Goal: Complete application form

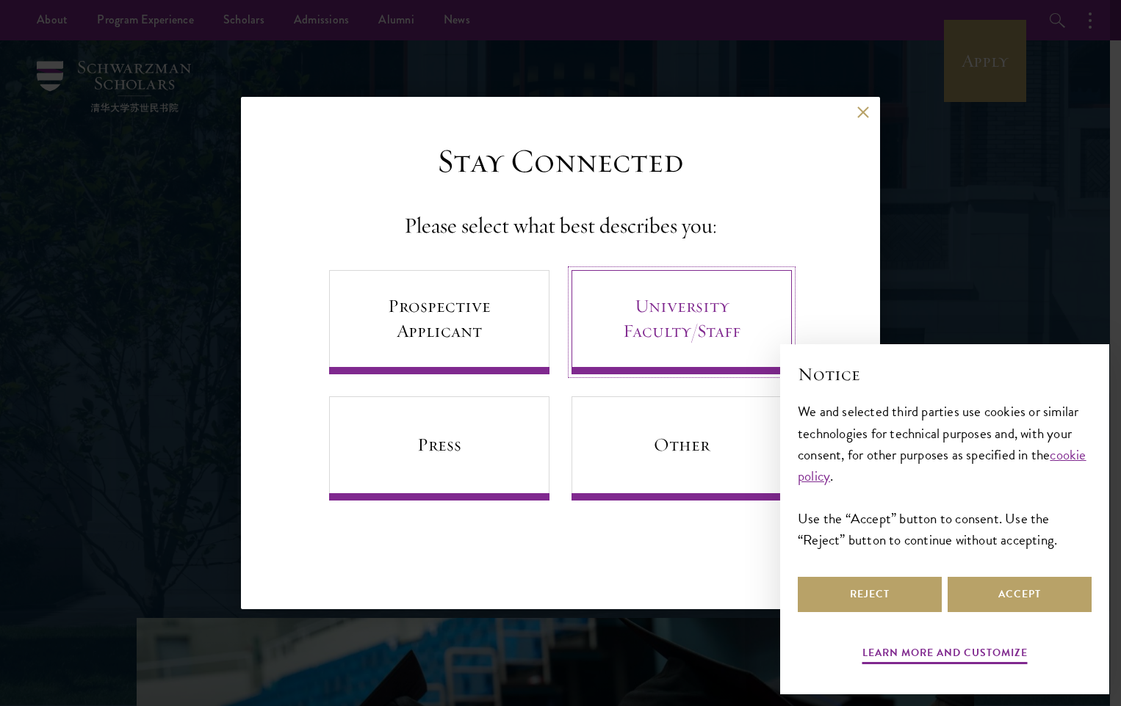
drag, startPoint x: 681, startPoint y: 323, endPoint x: 648, endPoint y: 317, distance: 34.3
click at [648, 317] on link "University Faculty/Staff" at bounding box center [681, 322] width 220 height 104
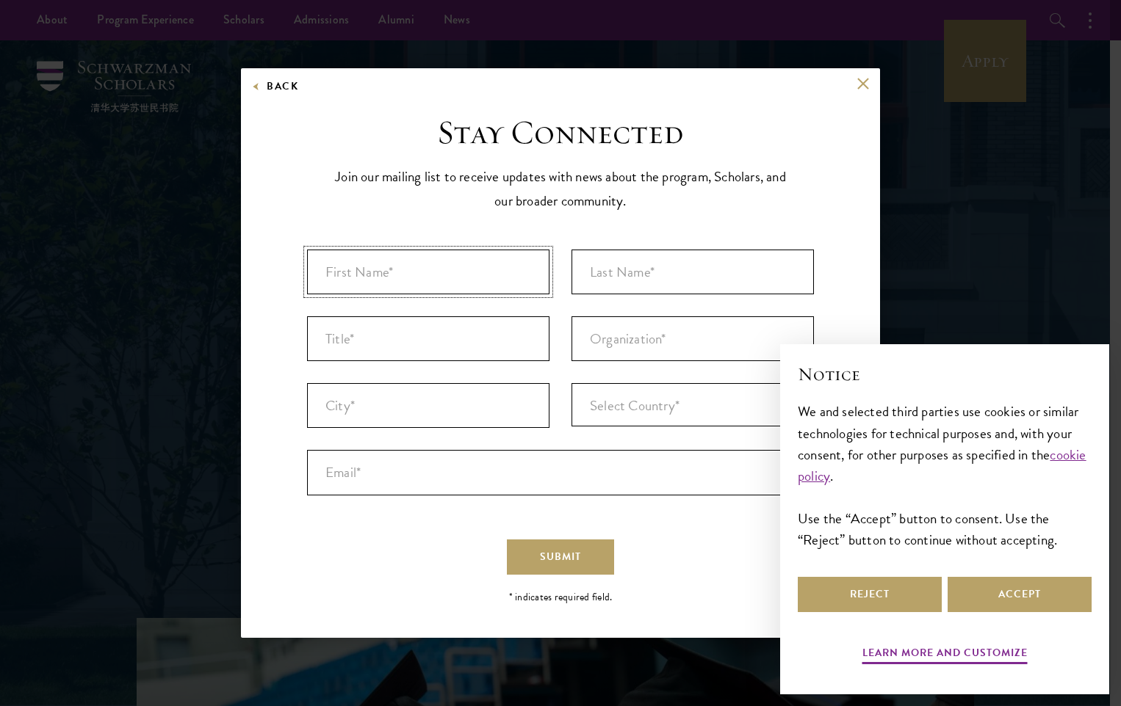
click at [494, 272] on input "First Name* *" at bounding box center [428, 272] width 242 height 45
type input "WYCLIFF"
type input "NYACHWAYA"
type input "[GEOGRAPHIC_DATA]"
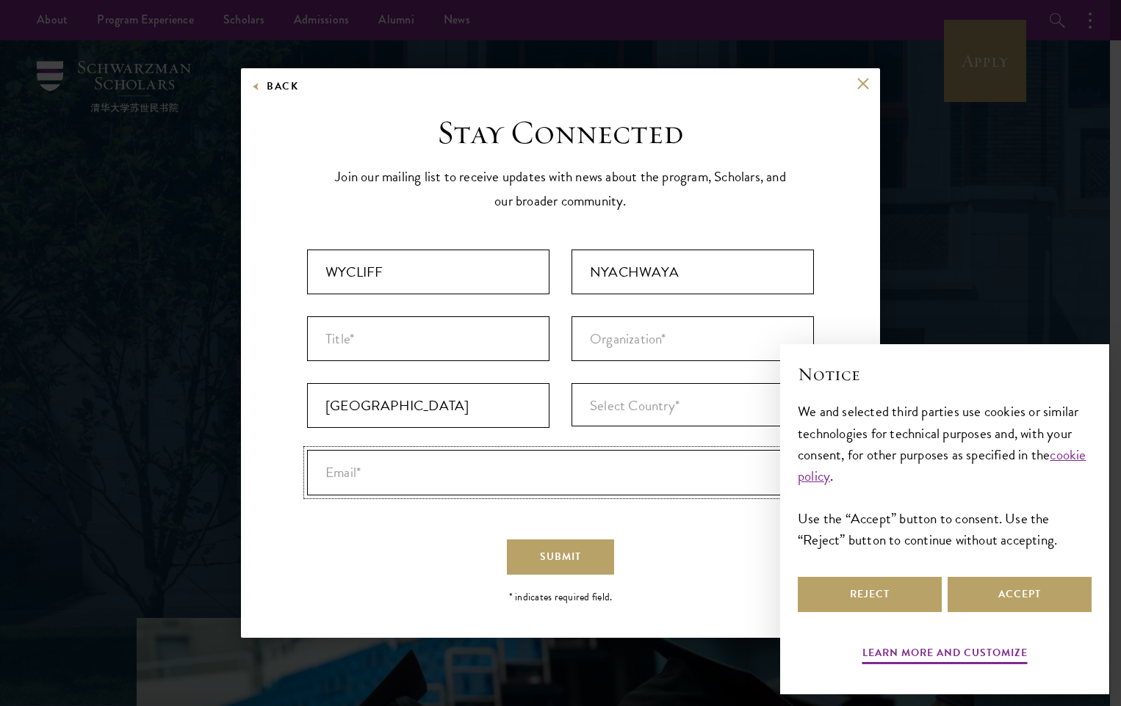
type input "[EMAIL_ADDRESS][DOMAIN_NAME]"
click at [496, 335] on input "Title *" at bounding box center [428, 339] width 242 height 45
click at [985, 596] on button "Accept" at bounding box center [1019, 594] width 144 height 35
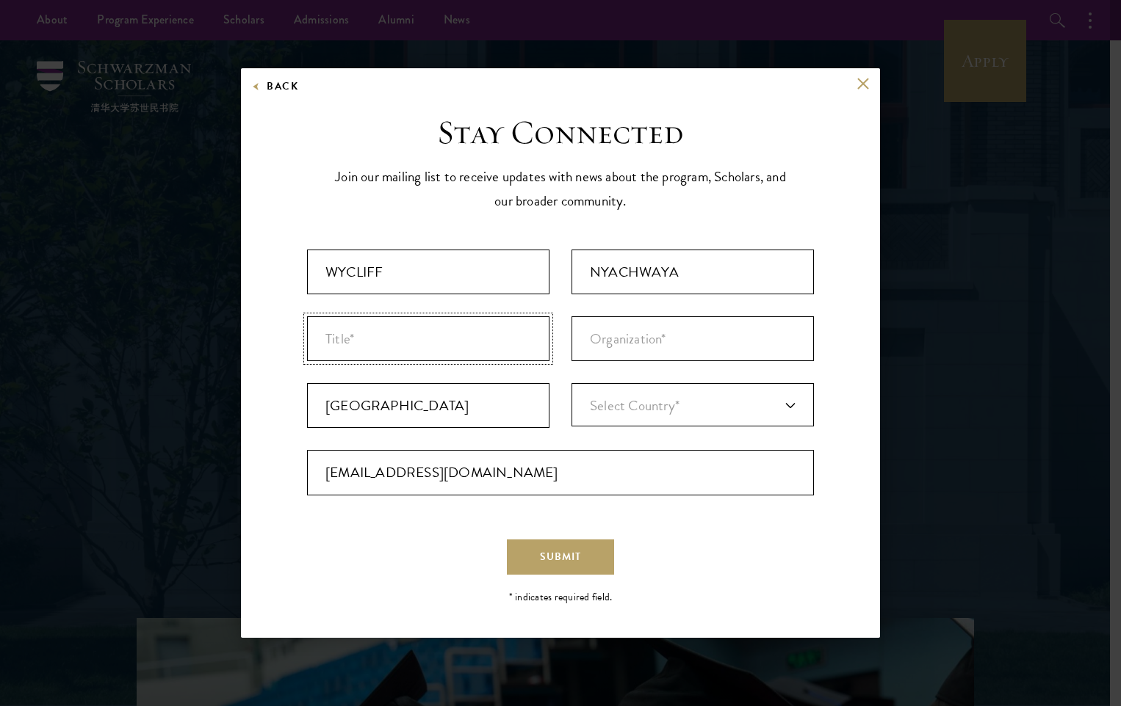
click at [470, 350] on input "Title *" at bounding box center [428, 339] width 242 height 45
click at [408, 344] on input "Title *" at bounding box center [428, 339] width 242 height 45
type input "c"
type input "Chairman"
click at [665, 338] on input "Organization *" at bounding box center [692, 339] width 242 height 45
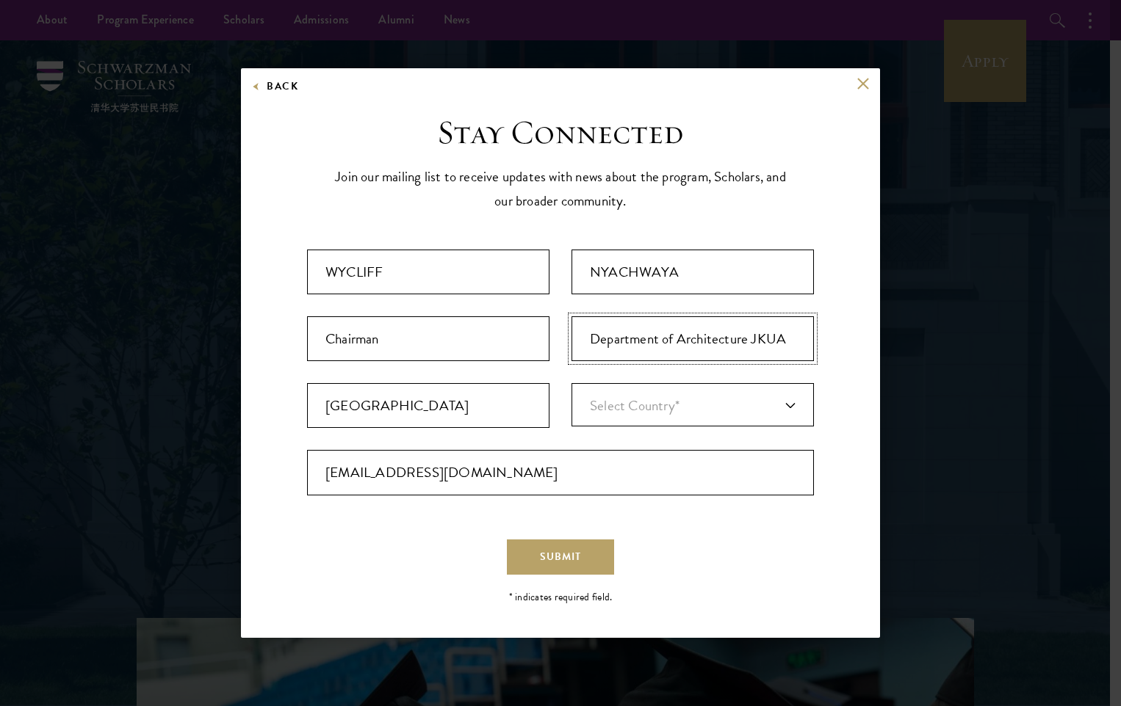
type input "Department of Architecture JKUAT"
drag, startPoint x: 792, startPoint y: 338, endPoint x: 582, endPoint y: 334, distance: 209.3
click at [582, 334] on input "Department of Architecture JKUAT" at bounding box center [692, 339] width 242 height 45
paste input "Department of Architecture JKUAT"
type input "Department of Architecture JKUAT"
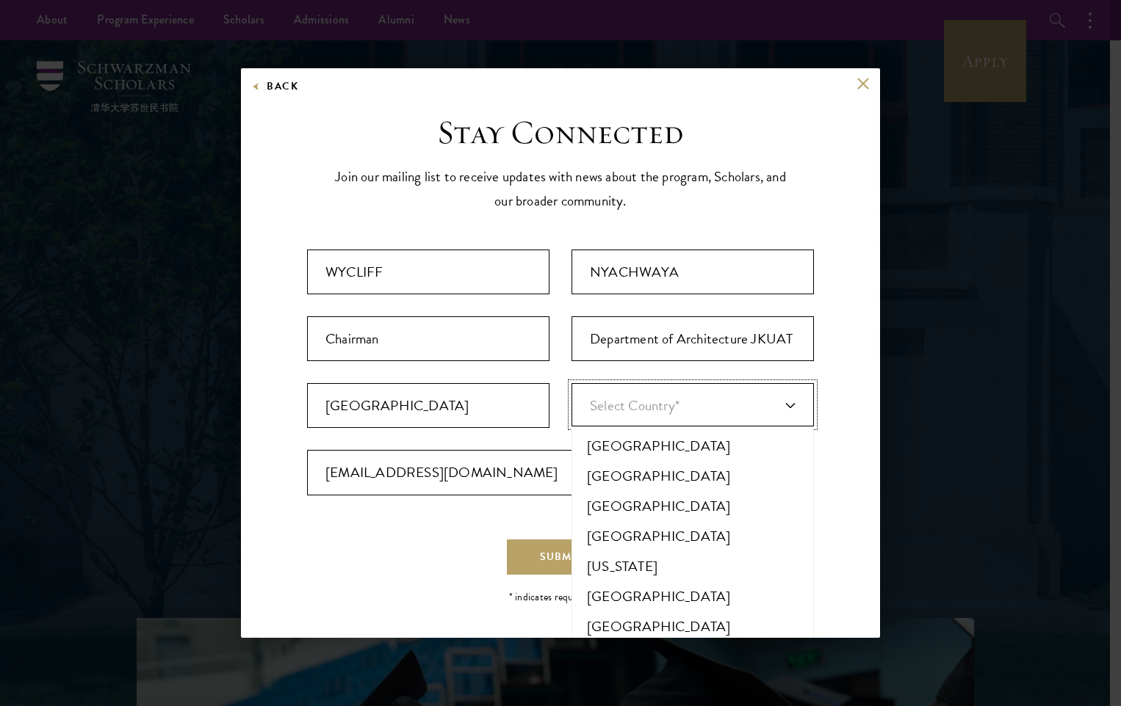
click at [651, 402] on span "Select Country*" at bounding box center [635, 405] width 90 height 21
type input "k"
click at [603, 582] on li "K enya" at bounding box center [693, 567] width 234 height 30
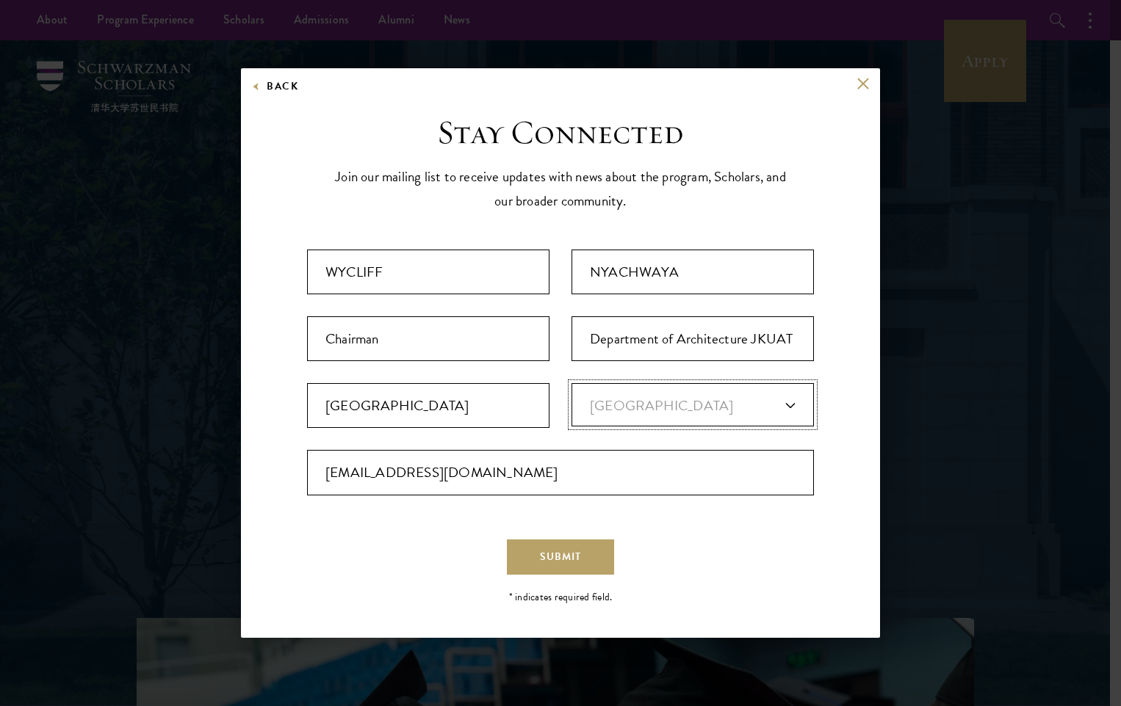
scroll to position [3, 0]
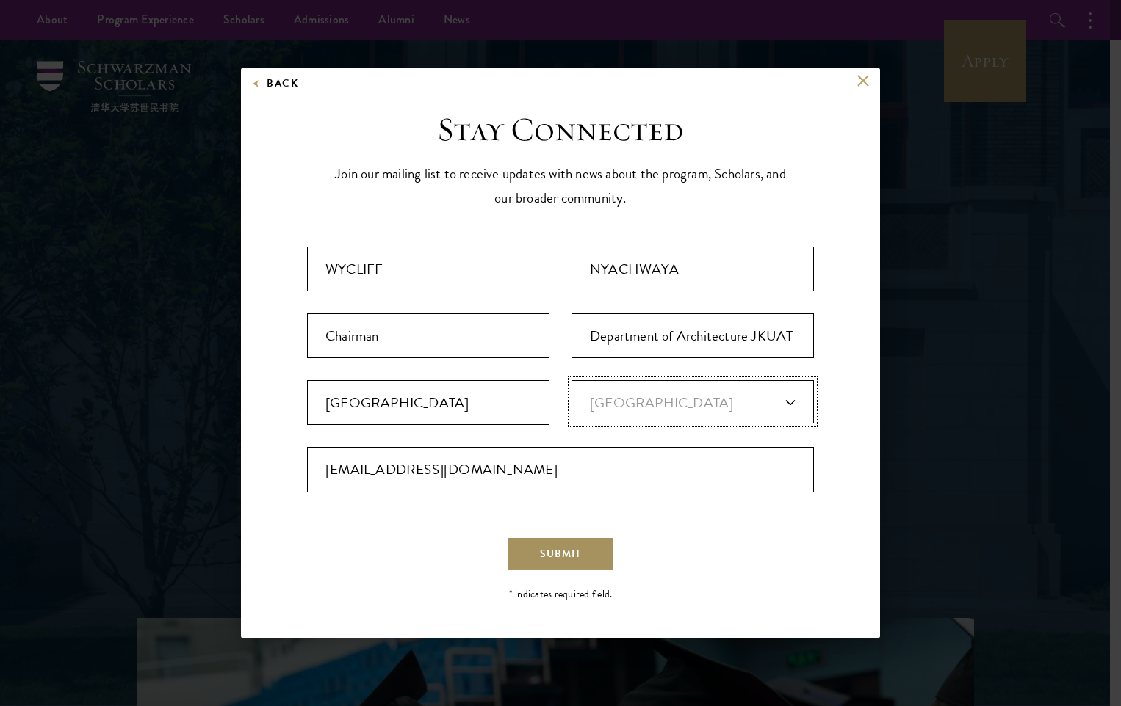
click at [555, 547] on span "Submit" at bounding box center [560, 553] width 41 height 15
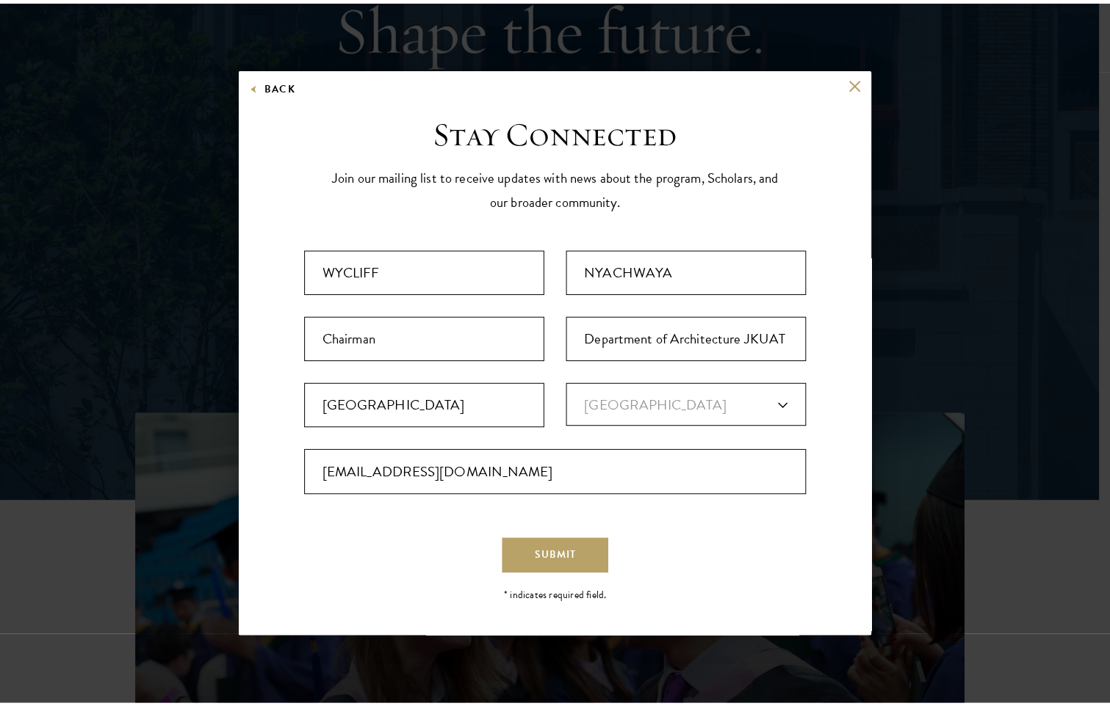
scroll to position [0, 0]
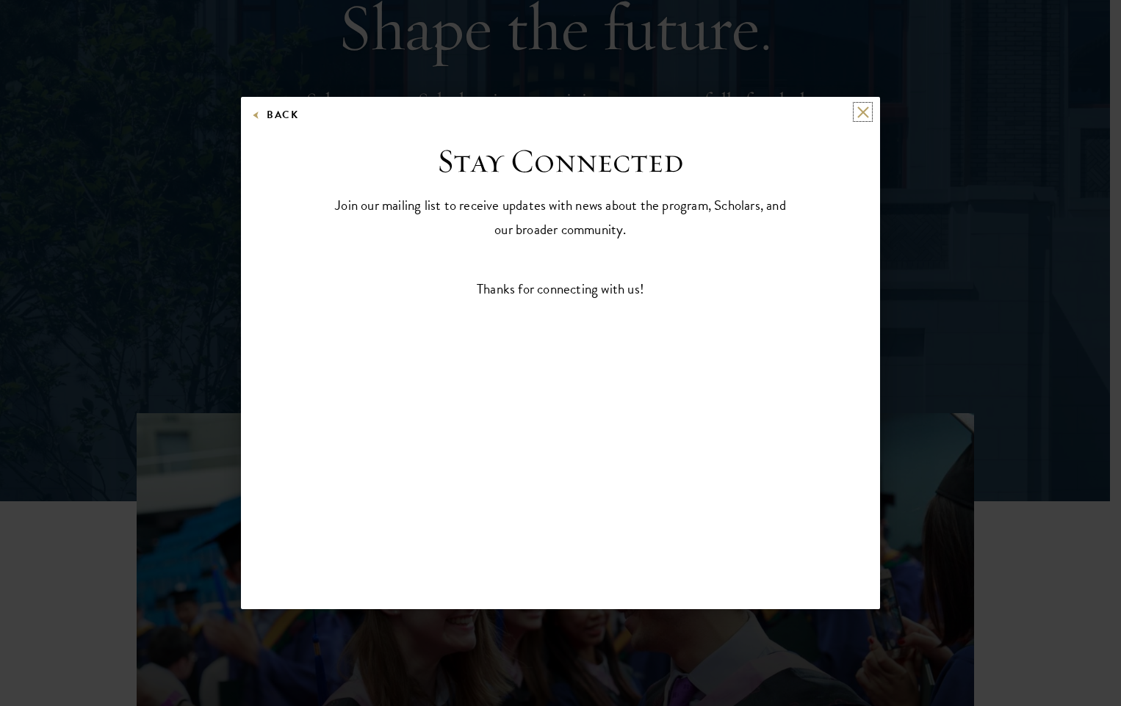
click at [862, 111] on button at bounding box center [862, 112] width 12 height 12
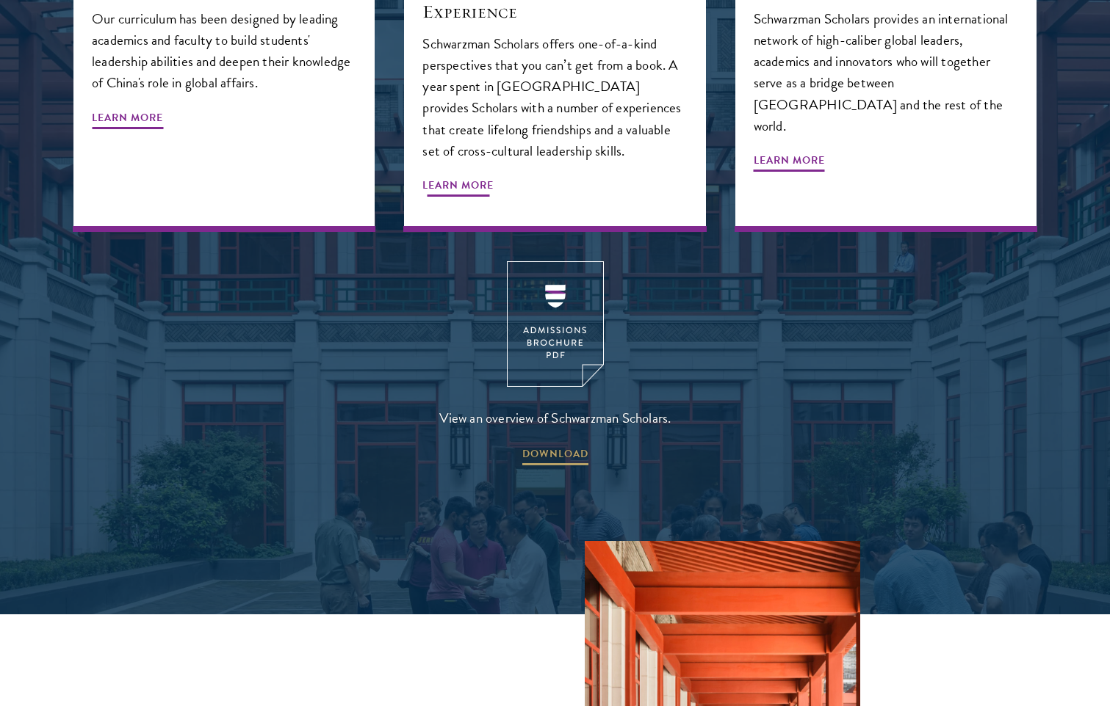
scroll to position [1992, 0]
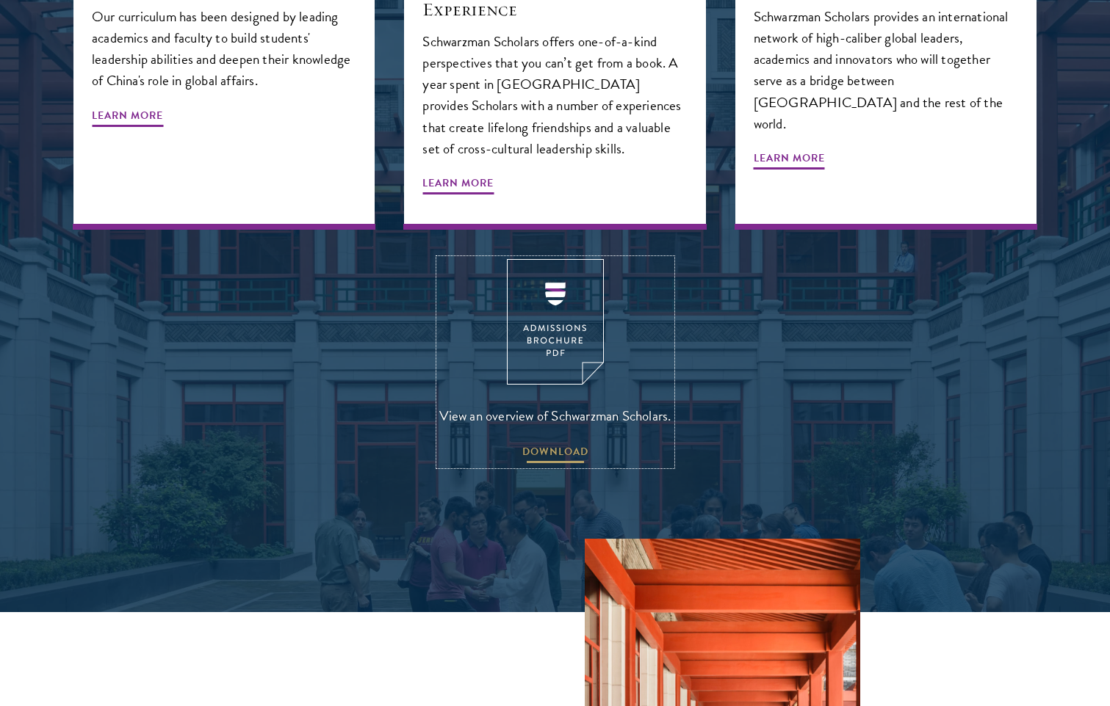
click at [546, 443] on span "DOWNLOAD" at bounding box center [555, 454] width 66 height 23
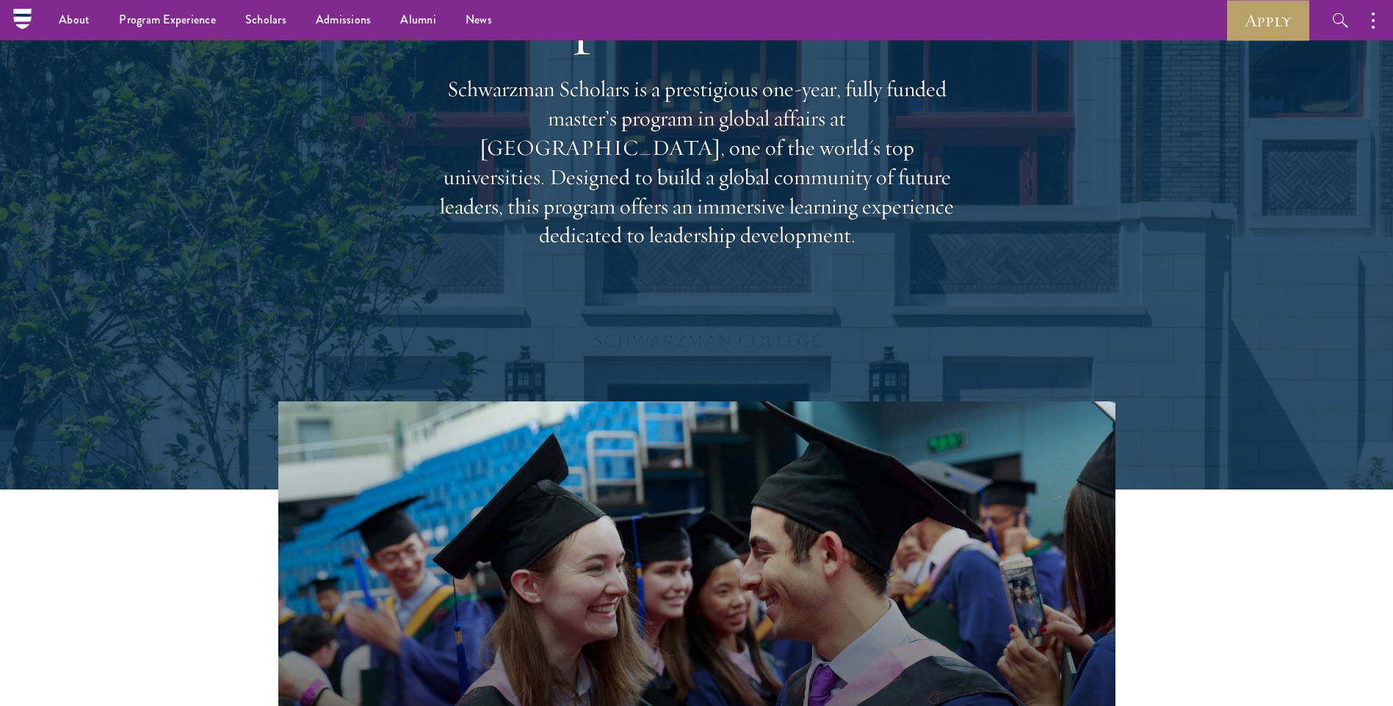
scroll to position [0, 0]
